Goal: Task Accomplishment & Management: Manage account settings

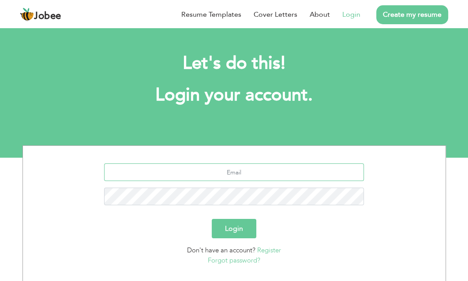
click at [254, 165] on input "text" at bounding box center [234, 173] width 260 height 18
type input "faizan.alisidd@gmail.com"
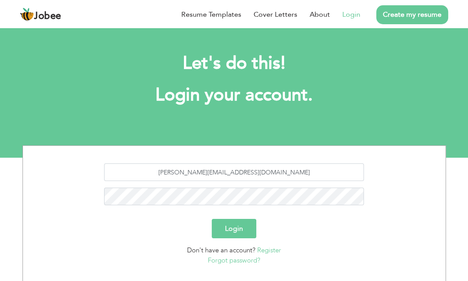
click at [247, 220] on button "Login" at bounding box center [234, 228] width 45 height 19
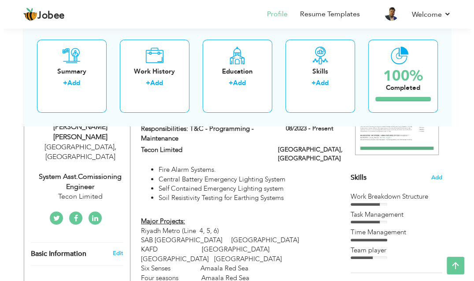
scroll to position [150, 0]
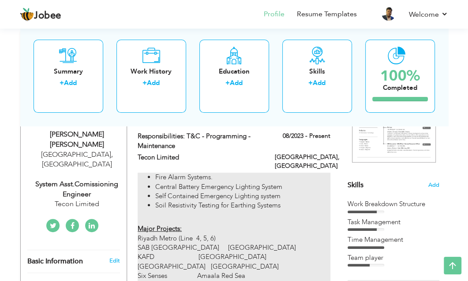
click at [240, 255] on div "Fire Alarm Systems. Central Battery Emergency Lighting System Self Contained Em…" at bounding box center [234, 241] width 193 height 137
type input "Responsibilities: T&C - Programming - Maintenance"
type input "Tecon Limited"
type input "08/2023"
type input "[GEOGRAPHIC_DATA]"
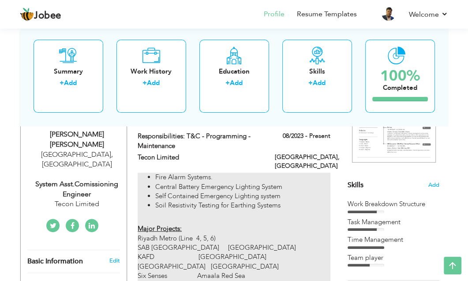
type input "[GEOGRAPHIC_DATA]"
checkbox input "true"
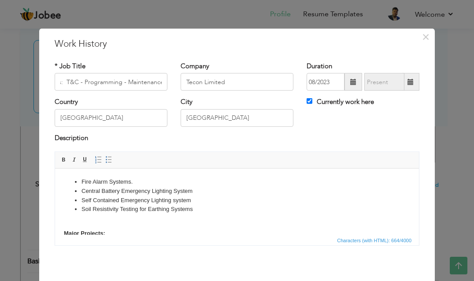
scroll to position [0, 0]
drag, startPoint x: 417, startPoint y: 186, endPoint x: 417, endPoint y: 192, distance: 6.6
click at [420, 199] on div "Fire Alarm Systems. Central Battery Emergency Lighting System Self Contained Em…" at bounding box center [237, 202] width 378 height 101
click at [428, 37] on button "×" at bounding box center [426, 37] width 14 height 14
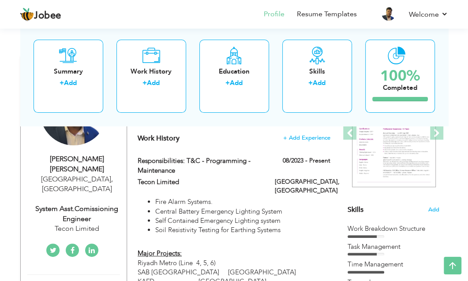
scroll to position [116, 0]
